Goal: Task Accomplishment & Management: Manage account settings

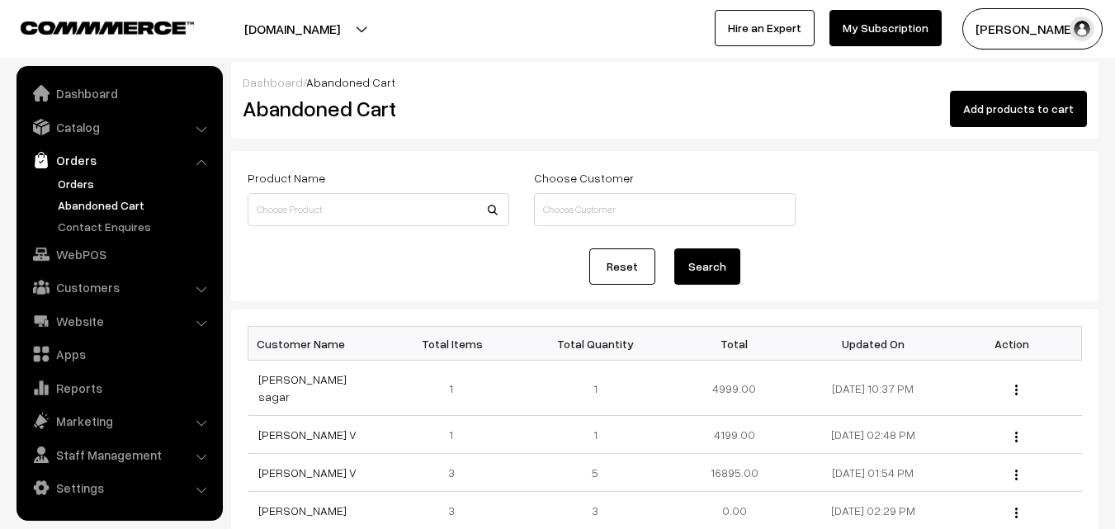
click at [86, 185] on link "Orders" at bounding box center [135, 183] width 163 height 17
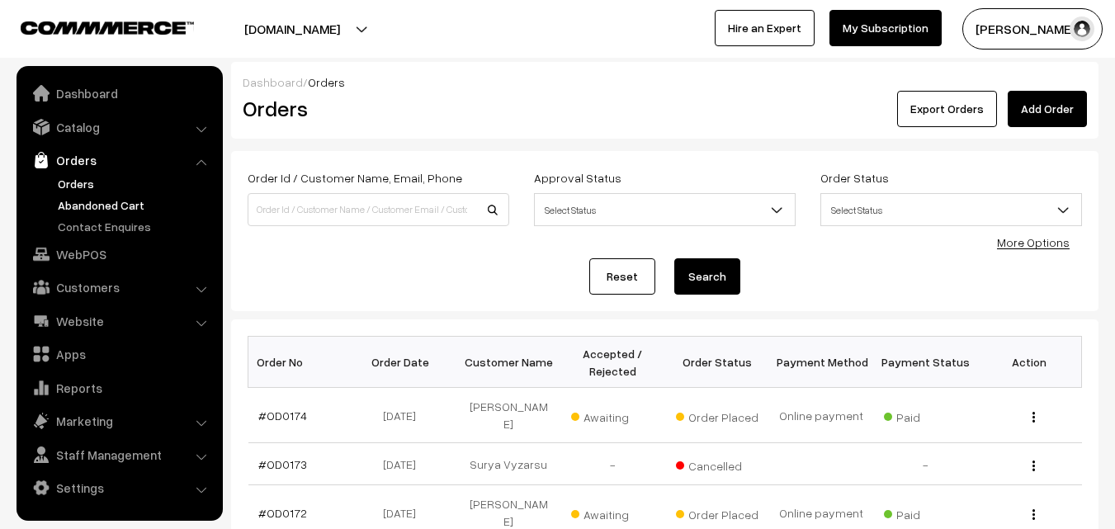
click at [96, 199] on link "Abandoned Cart" at bounding box center [135, 204] width 163 height 17
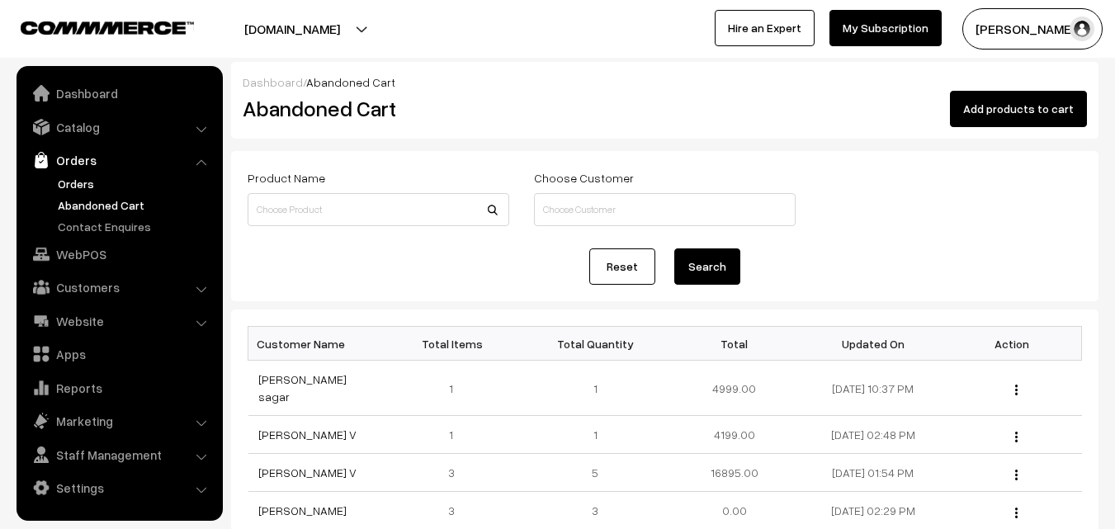
click at [72, 177] on link "Orders" at bounding box center [135, 183] width 163 height 17
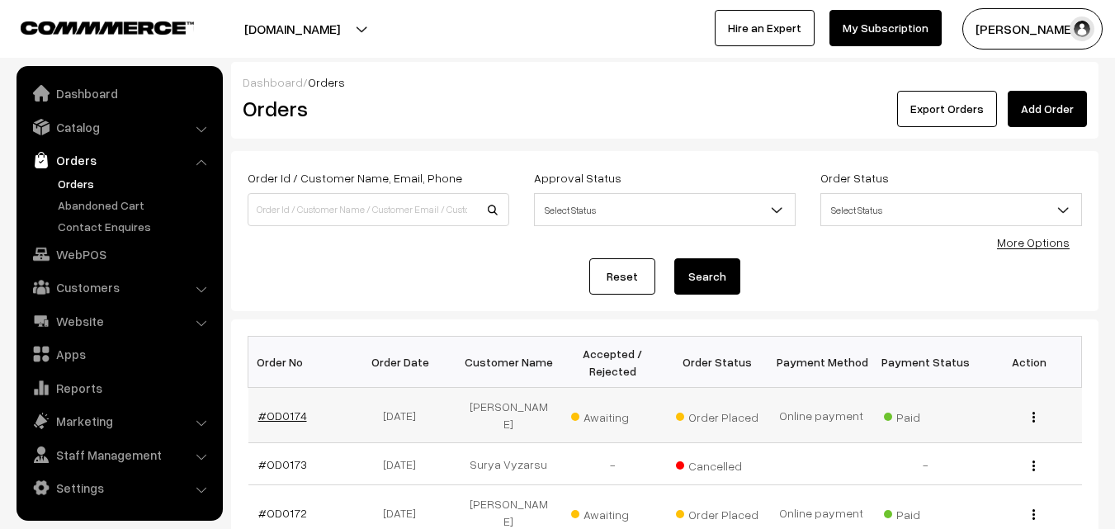
click at [286, 410] on link "#OD0174" at bounding box center [282, 416] width 49 height 14
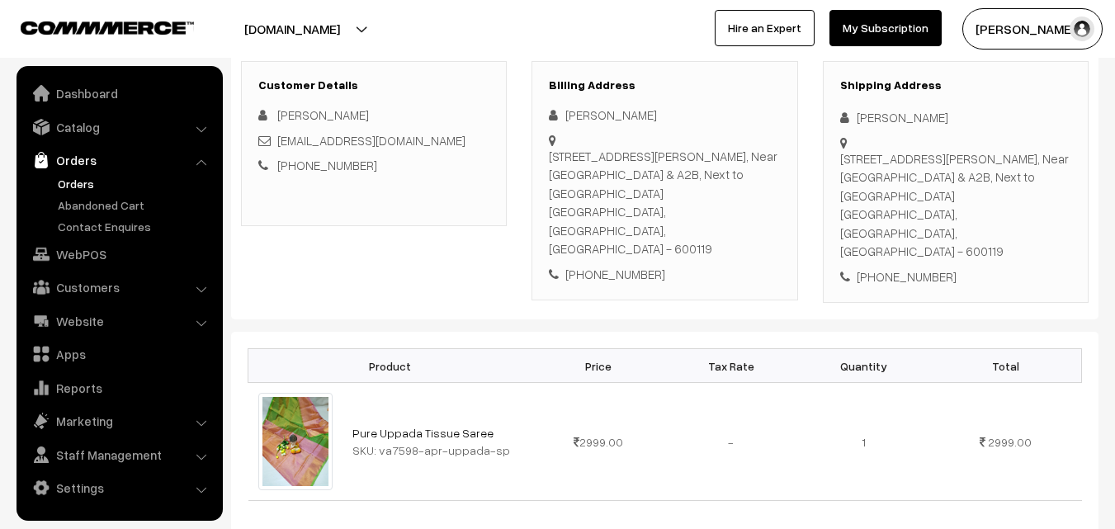
scroll to position [330, 0]
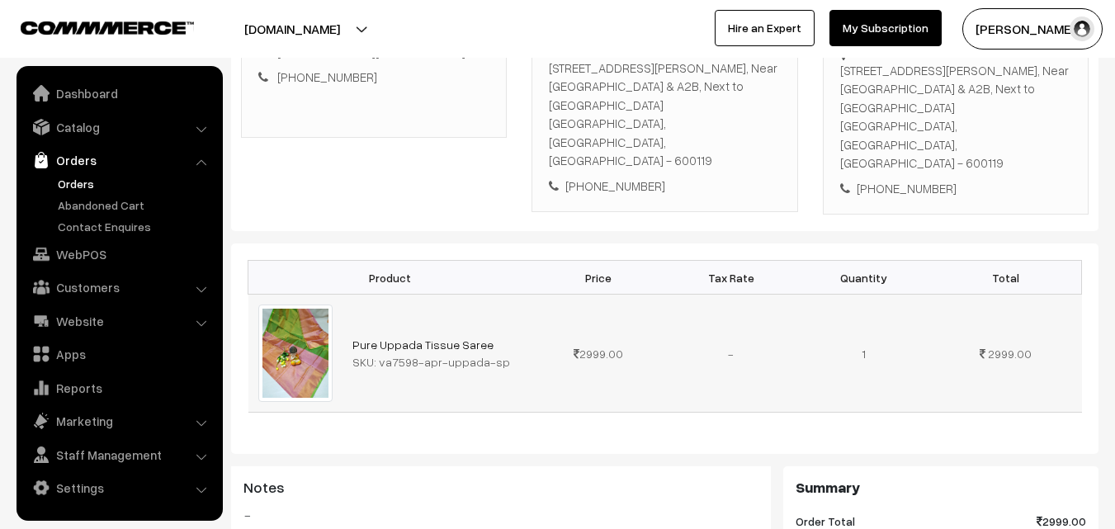
drag, startPoint x: 376, startPoint y: 329, endPoint x: 508, endPoint y: 325, distance: 131.3
click at [508, 353] on div "SKU: va7598-apr-uppada-sp" at bounding box center [438, 361] width 170 height 17
copy div "va7598-apr-uppada-sp"
click at [92, 134] on link "Catalog" at bounding box center [119, 127] width 196 height 30
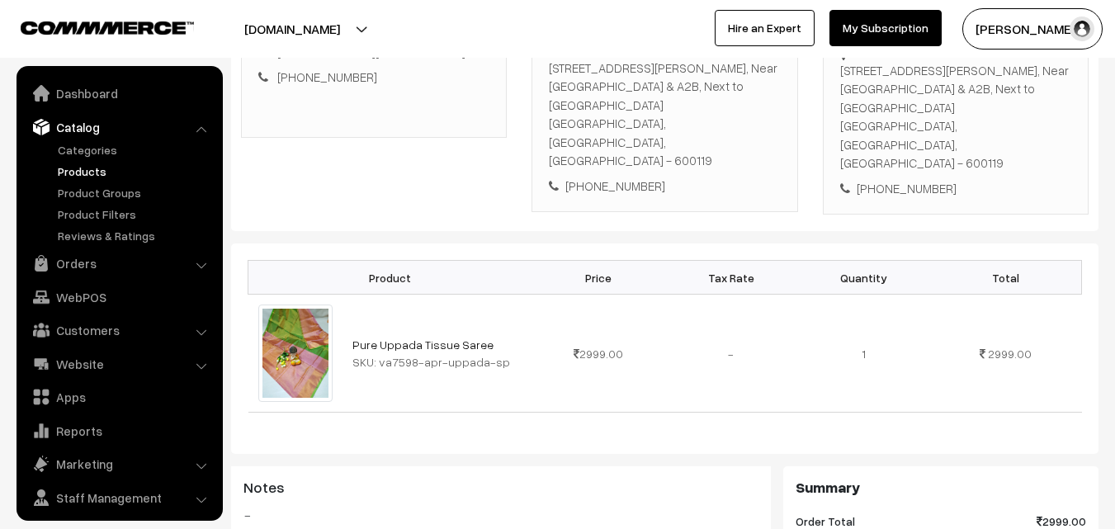
click at [82, 176] on link "Products" at bounding box center [135, 171] width 163 height 17
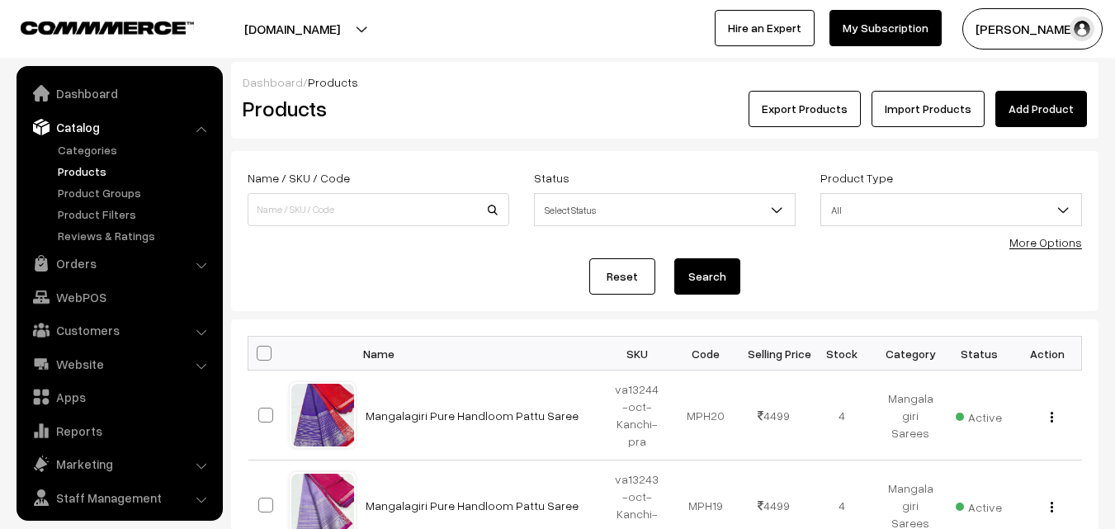
scroll to position [41, 0]
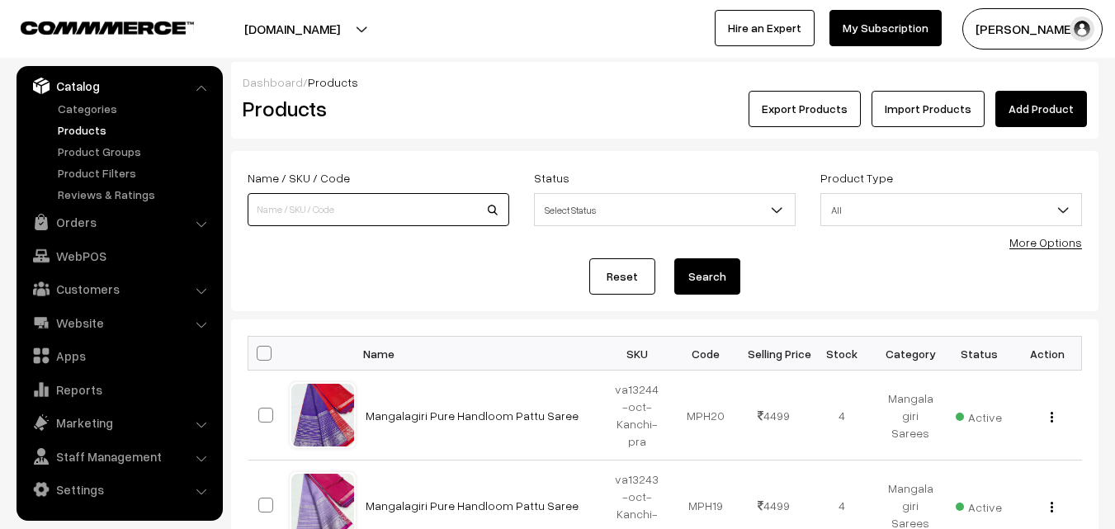
paste input "va7598-apr-uppada-sp"
type input "va7598-apr-uppada-sp"
click at [692, 278] on button "Search" at bounding box center [707, 276] width 66 height 36
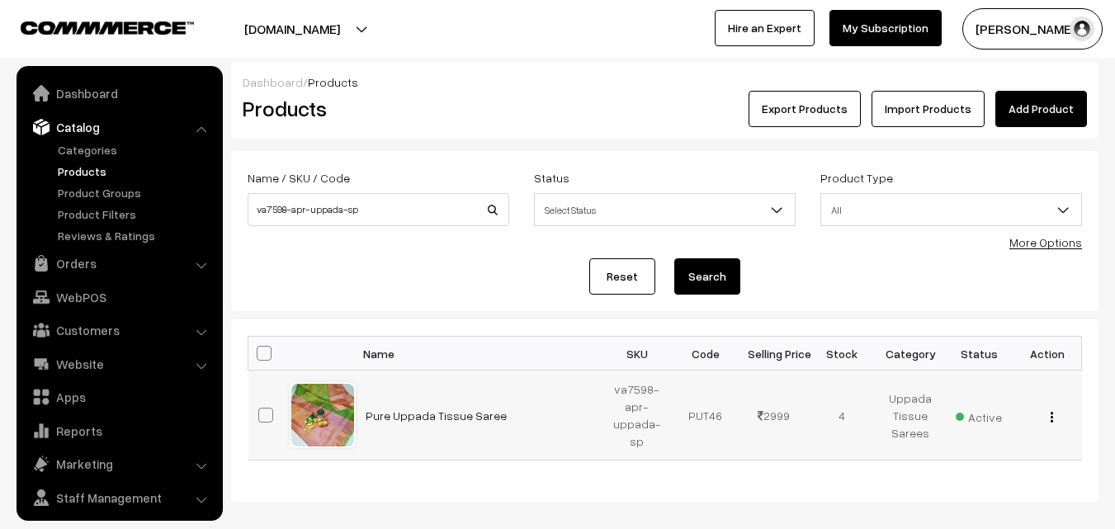
scroll to position [41, 0]
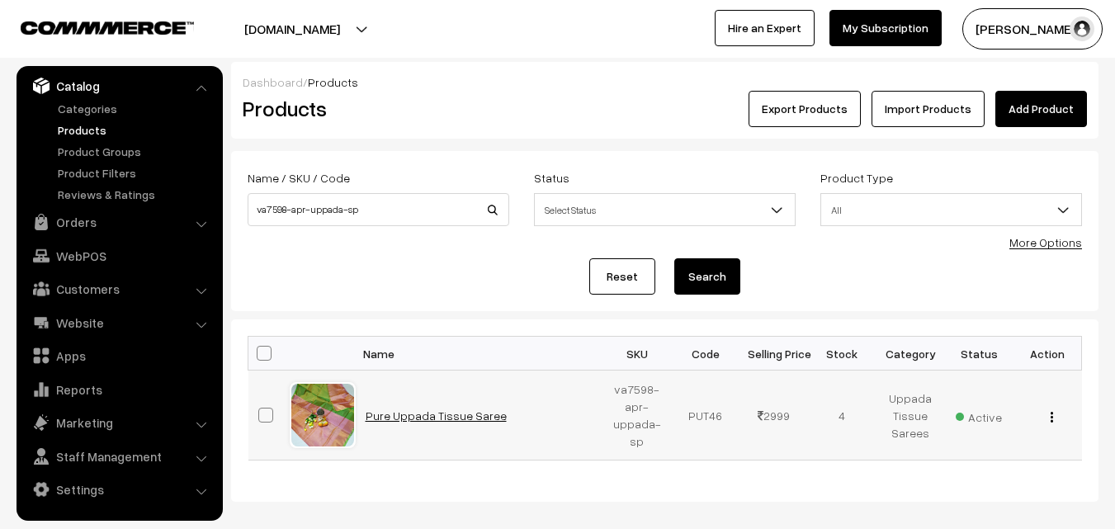
click at [420, 416] on link "Pure Uppada Tissue Saree" at bounding box center [436, 416] width 141 height 14
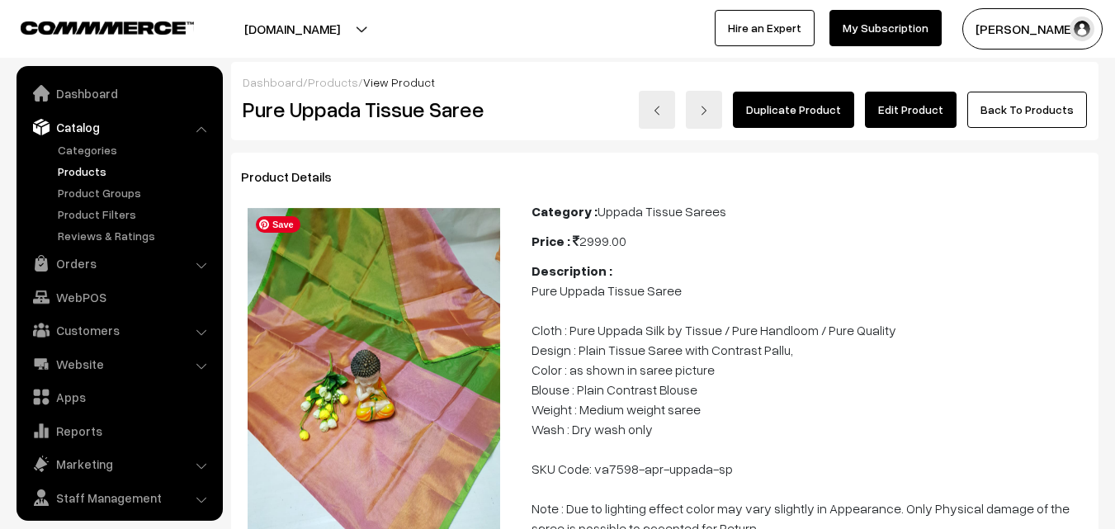
scroll to position [41, 0]
